Goal: Communication & Community: Answer question/provide support

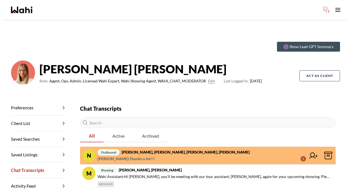
click at [164, 156] on span "Neha Saini : Thanks a lot!!! 5" at bounding box center [202, 158] width 209 height 7
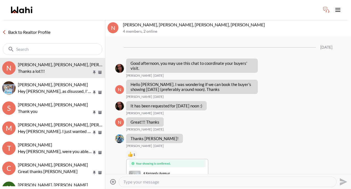
scroll to position [337, 0]
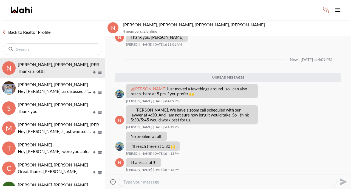
click at [43, 31] on link "Back to Realtor Profile" at bounding box center [26, 32] width 53 height 7
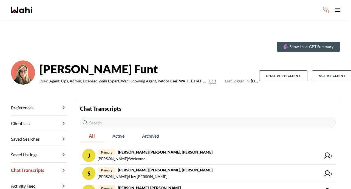
scroll to position [5, 0]
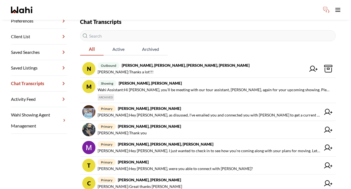
scroll to position [87, 0]
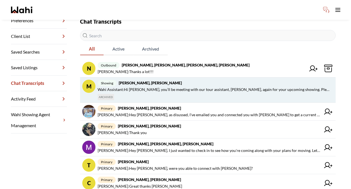
click at [165, 82] on strong "[PERSON_NAME], [PERSON_NAME]" at bounding box center [150, 82] width 63 height 5
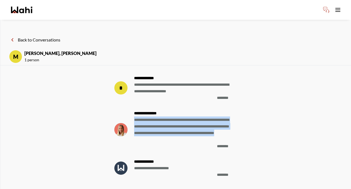
drag, startPoint x: 180, startPoint y: 141, endPoint x: 130, endPoint y: 121, distance: 53.2
click at [130, 121] on div "**********" at bounding box center [184, 130] width 108 height 44
copy span "**********"
click at [51, 37] on button "Back to Conversations" at bounding box center [34, 39] width 51 height 7
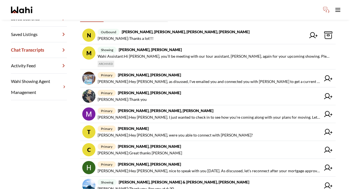
scroll to position [122, 0]
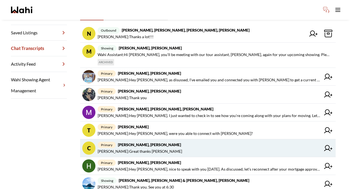
click at [143, 152] on span "Cheryl Zanetti : Great thanks Michelle" at bounding box center [140, 151] width 85 height 7
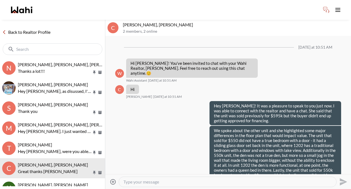
scroll to position [350, 0]
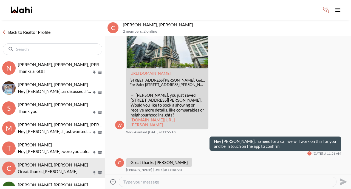
click at [144, 182] on textarea "Type your message" at bounding box center [228, 181] width 209 height 5
